Goal: Task Accomplishment & Management: Use online tool/utility

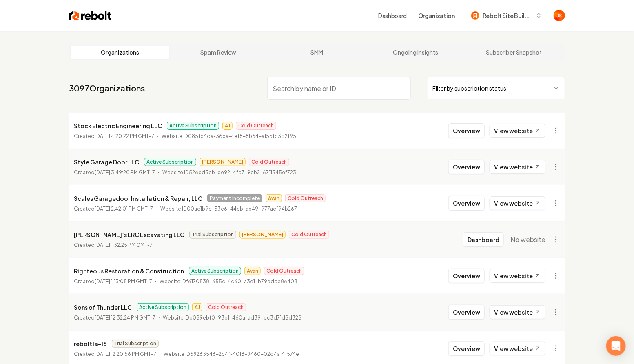
click at [310, 86] on input "search" at bounding box center [339, 88] width 144 height 23
type input "G"
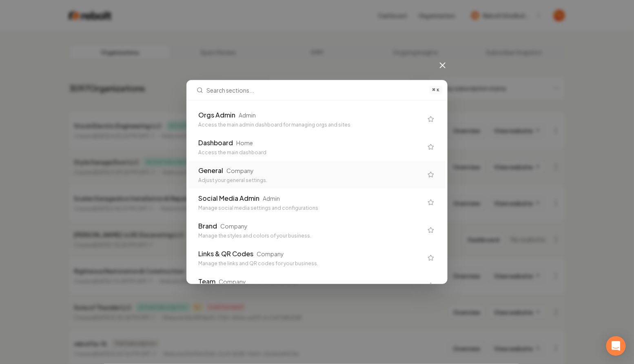
click at [234, 179] on div "Adjust your general settings." at bounding box center [310, 180] width 224 height 7
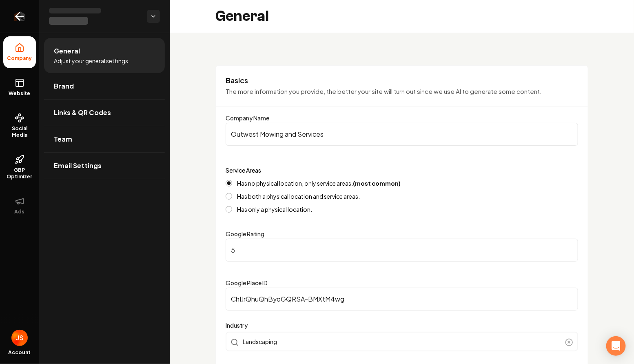
click at [2, 15] on link "Return to dashboard" at bounding box center [19, 16] width 39 height 33
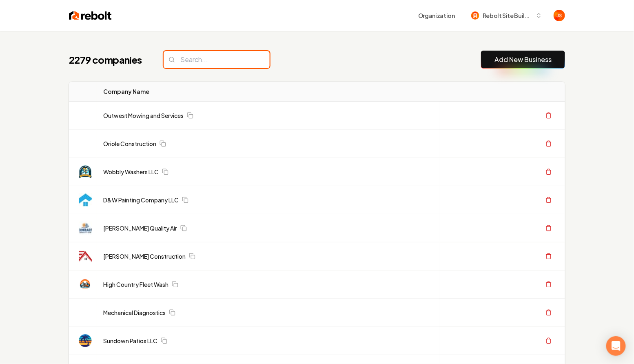
click at [219, 58] on input "search" at bounding box center [217, 59] width 106 height 17
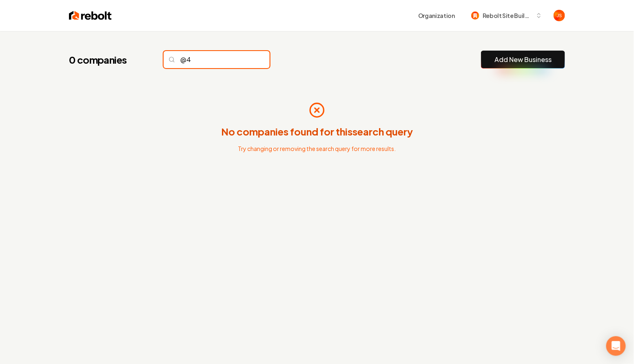
type input "@"
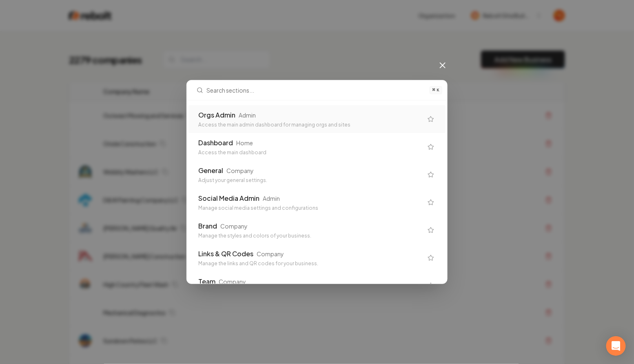
click at [239, 115] on div "Admin" at bounding box center [247, 115] width 17 height 8
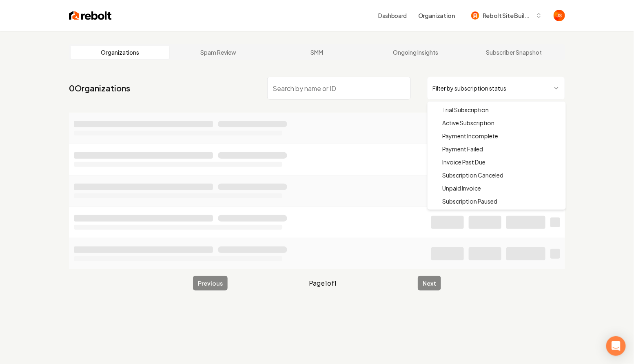
click at [438, 88] on html "Dashboard Organization Rebolt Site Builder Organizations Spam Review SMM Ongoin…" at bounding box center [317, 182] width 634 height 364
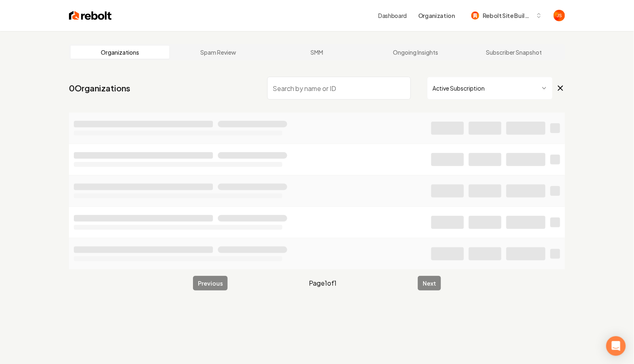
click at [360, 101] on nav "0 Organizations Active Subscription" at bounding box center [317, 91] width 496 height 36
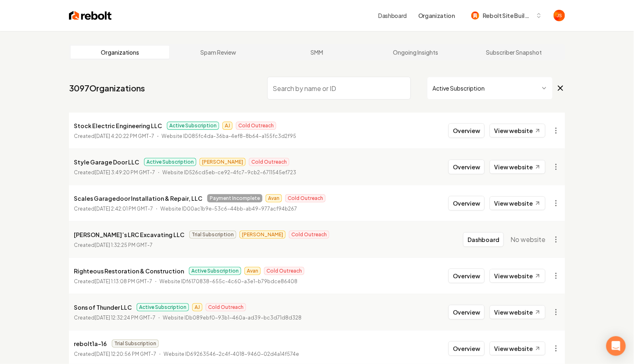
click at [355, 92] on input "search" at bounding box center [339, 88] width 144 height 23
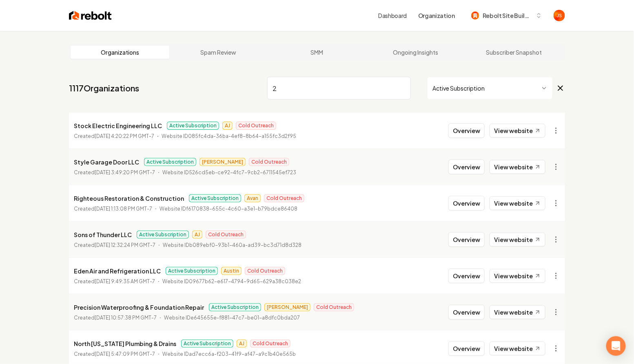
type input "24"
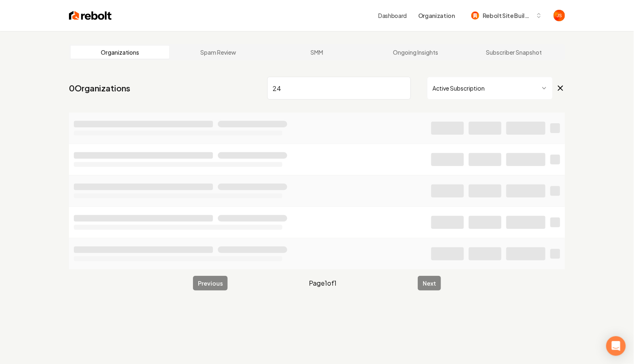
click at [315, 85] on input "24" at bounding box center [339, 88] width 144 height 23
type input "2"
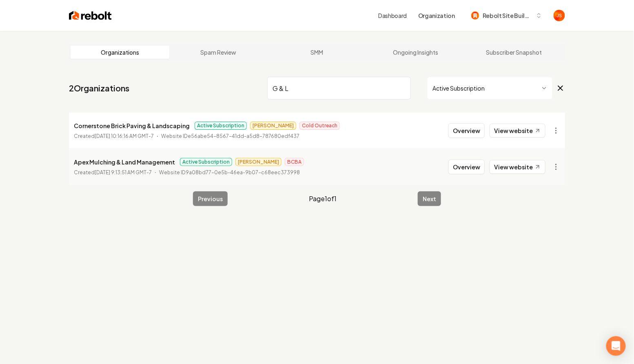
type input "G & L"
click at [301, 94] on input "G & L" at bounding box center [339, 88] width 144 height 23
paste input "24 hour Garage Doors"
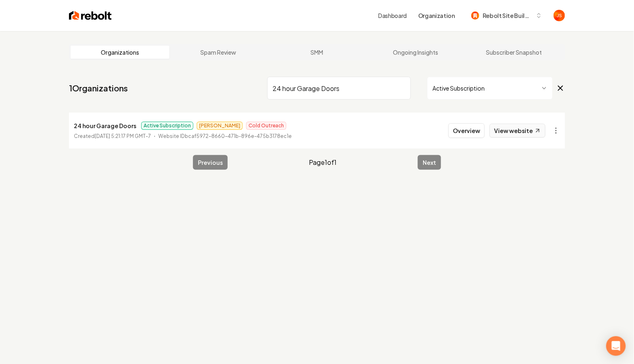
type input "24 hour Garage Doors"
click at [520, 126] on link "View website" at bounding box center [517, 131] width 56 height 14
click at [478, 133] on button "Overview" at bounding box center [466, 130] width 36 height 15
